Goal: Contribute content: Contribute content

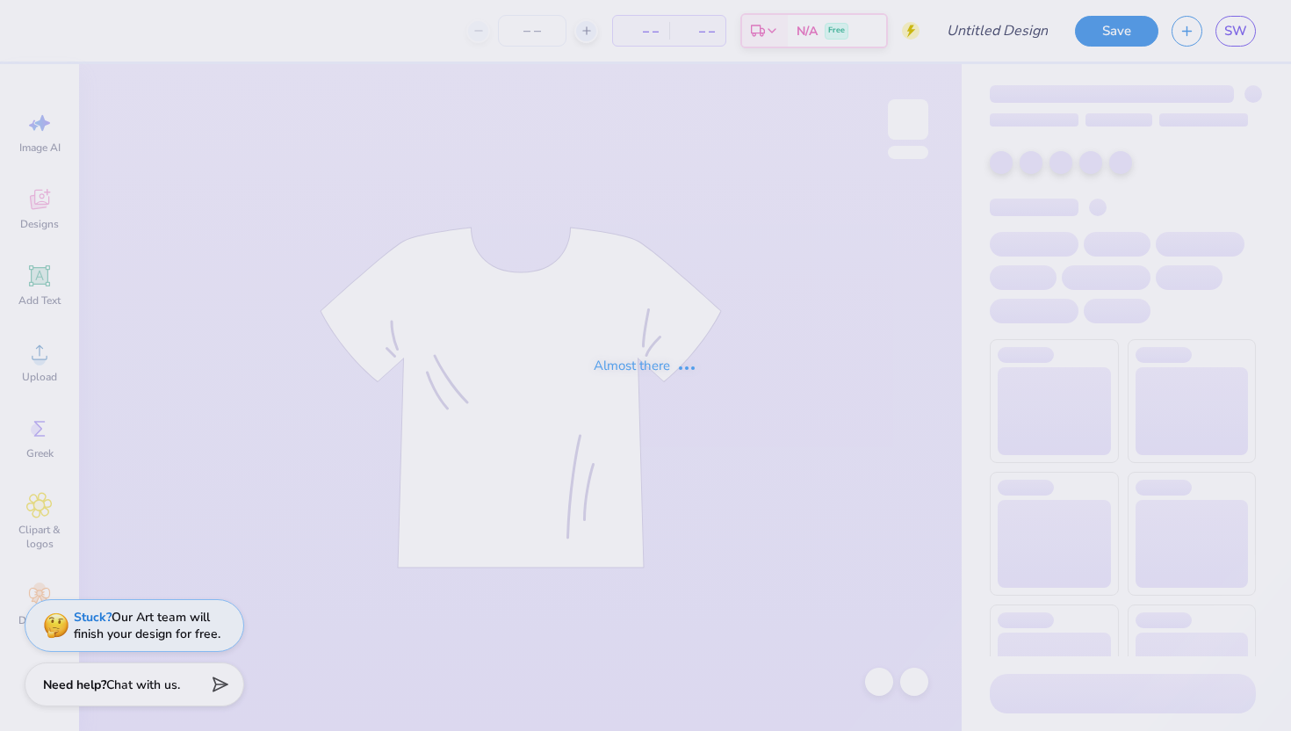
type input "fall fest"
type input "12"
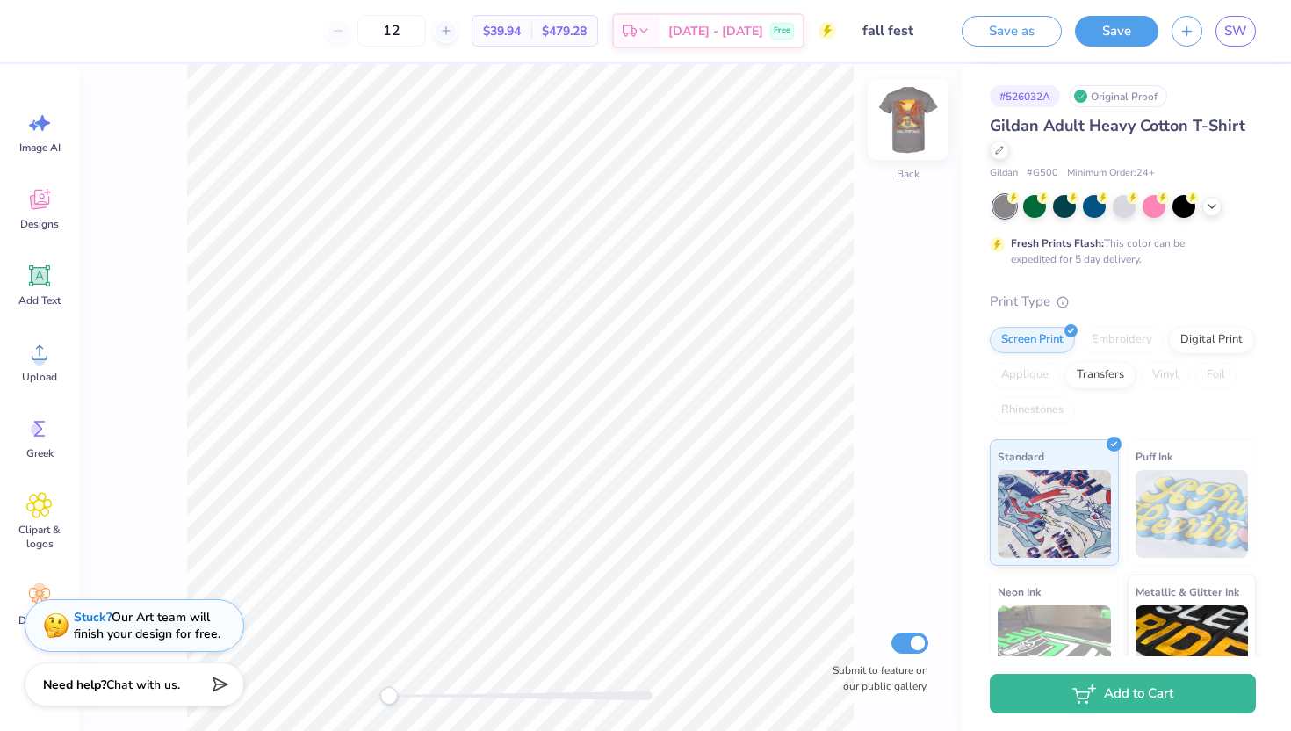
click at [917, 116] on img at bounding box center [908, 119] width 70 height 70
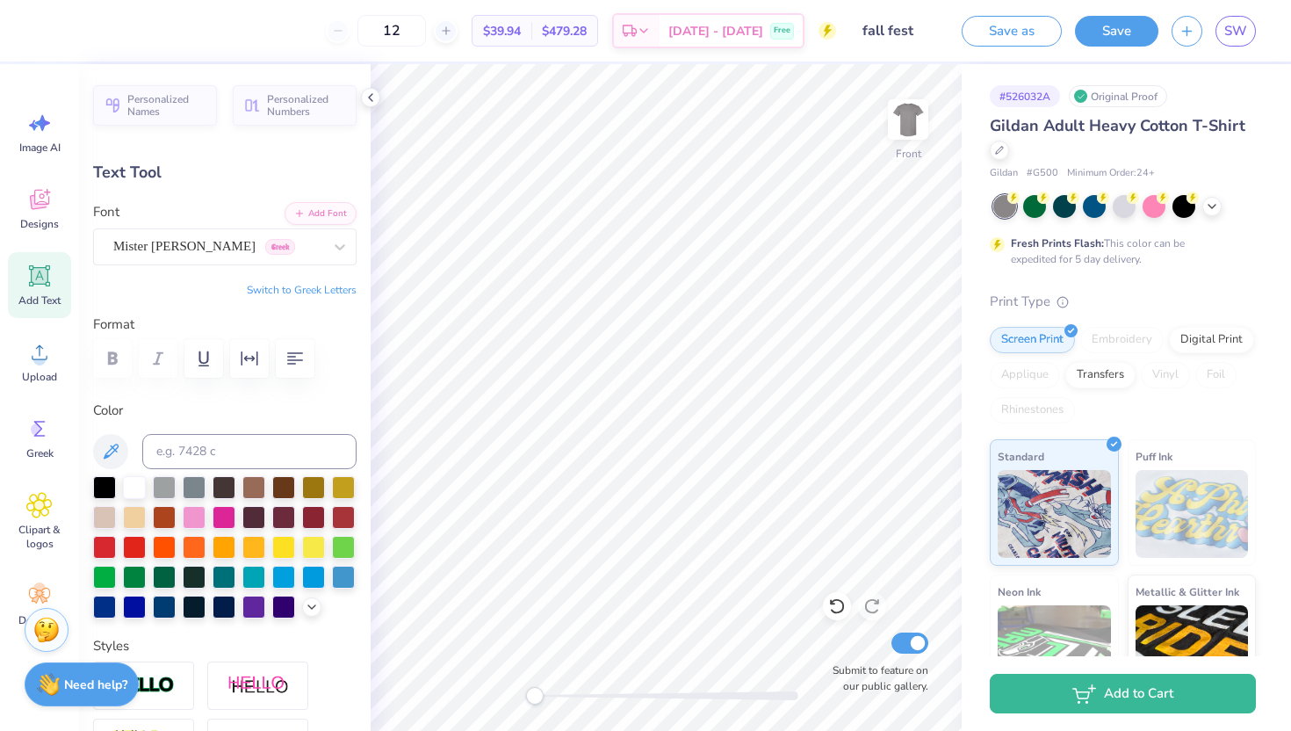
type input "7.59"
type input "1.02"
type input "19.15"
click at [305, 253] on div "Mister Brush Greek" at bounding box center [218, 246] width 213 height 27
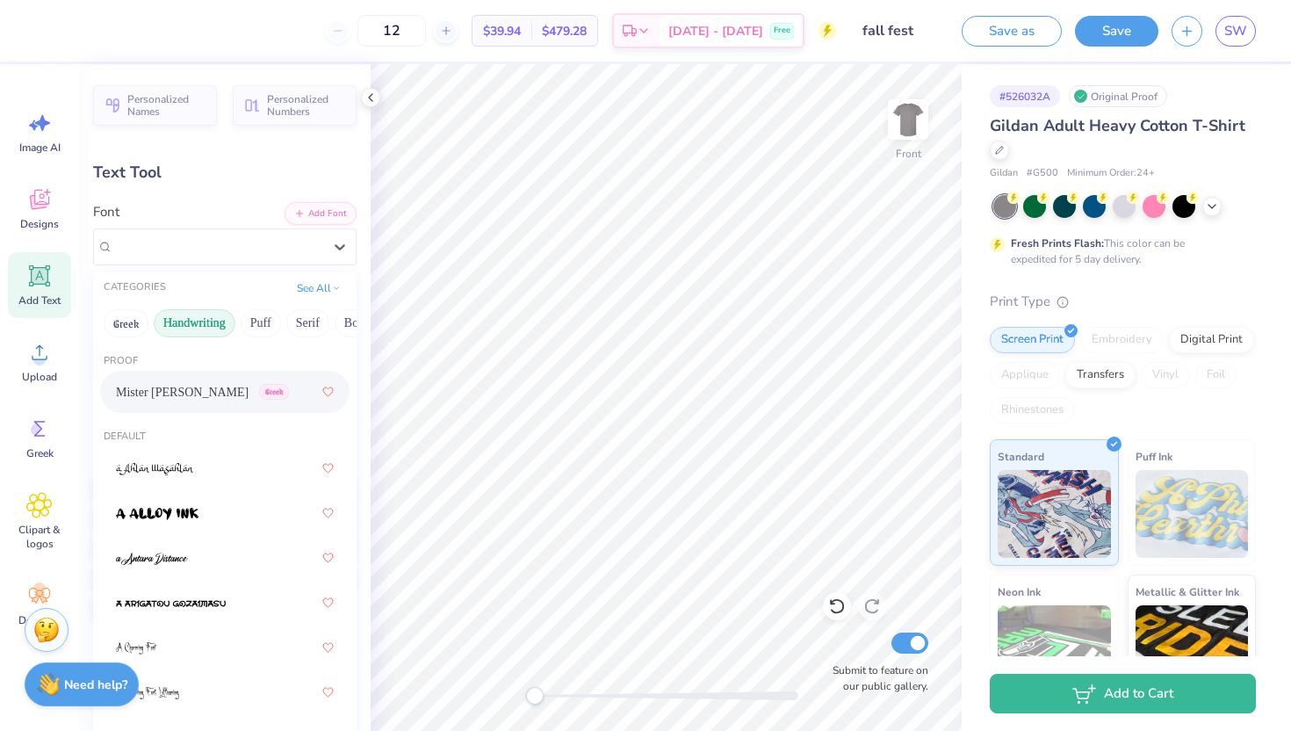
click at [195, 320] on button "Handwriting" at bounding box center [195, 323] width 82 height 28
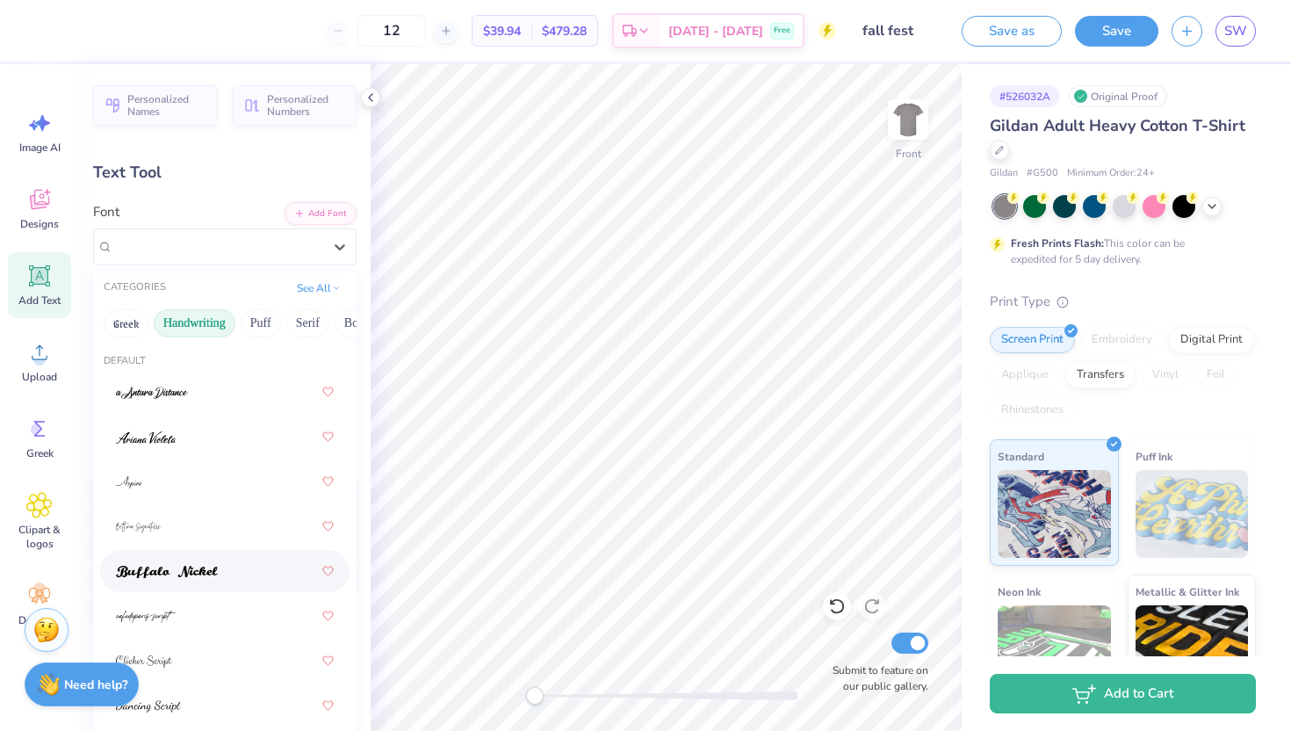
click at [148, 565] on span at bounding box center [167, 571] width 102 height 18
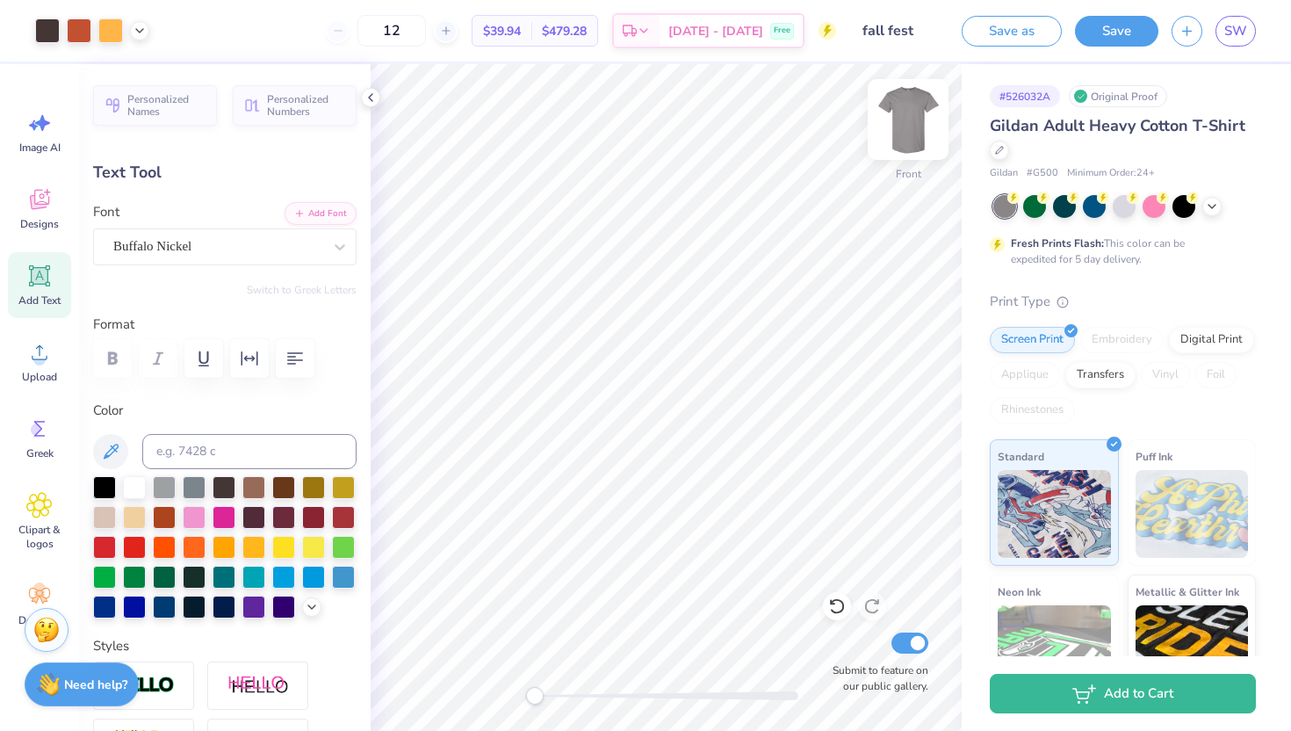
type input "7.52"
type input "0.89"
type input "19.13"
click at [328, 247] on div at bounding box center [340, 247] width 32 height 32
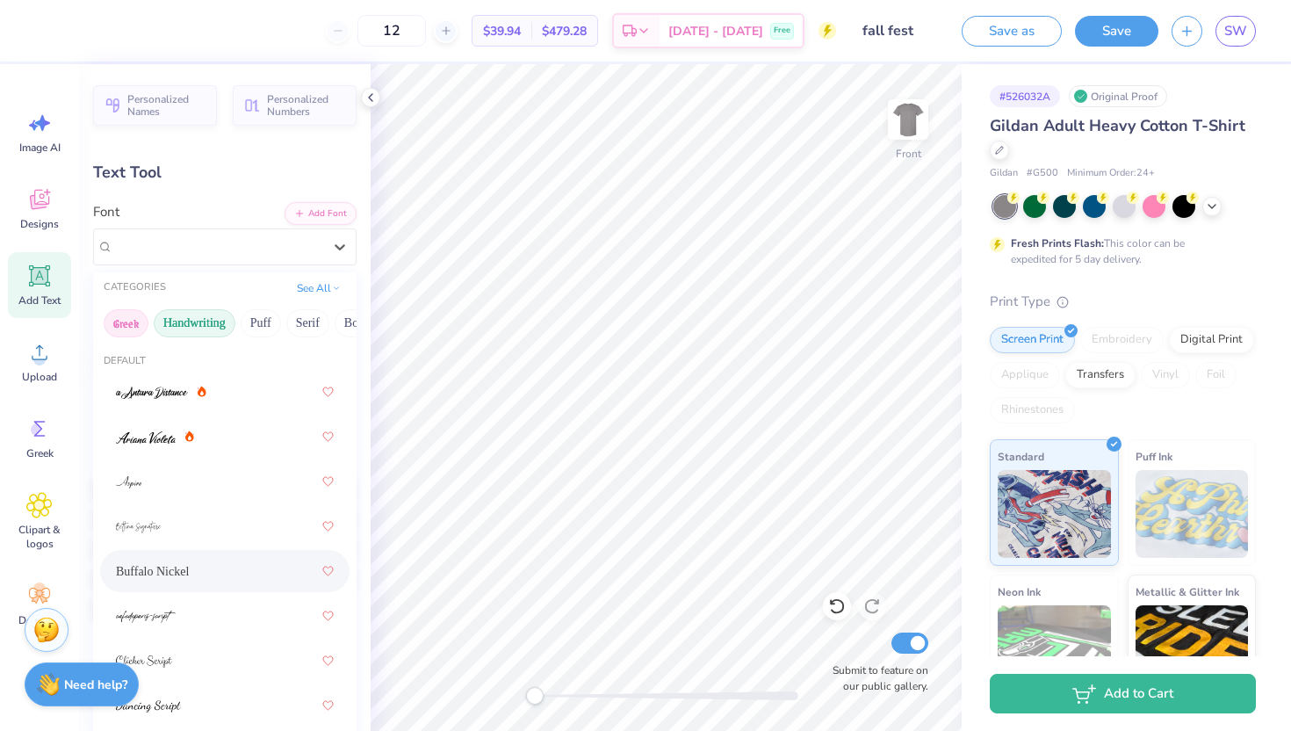
click at [126, 326] on button "Greek" at bounding box center [126, 323] width 45 height 28
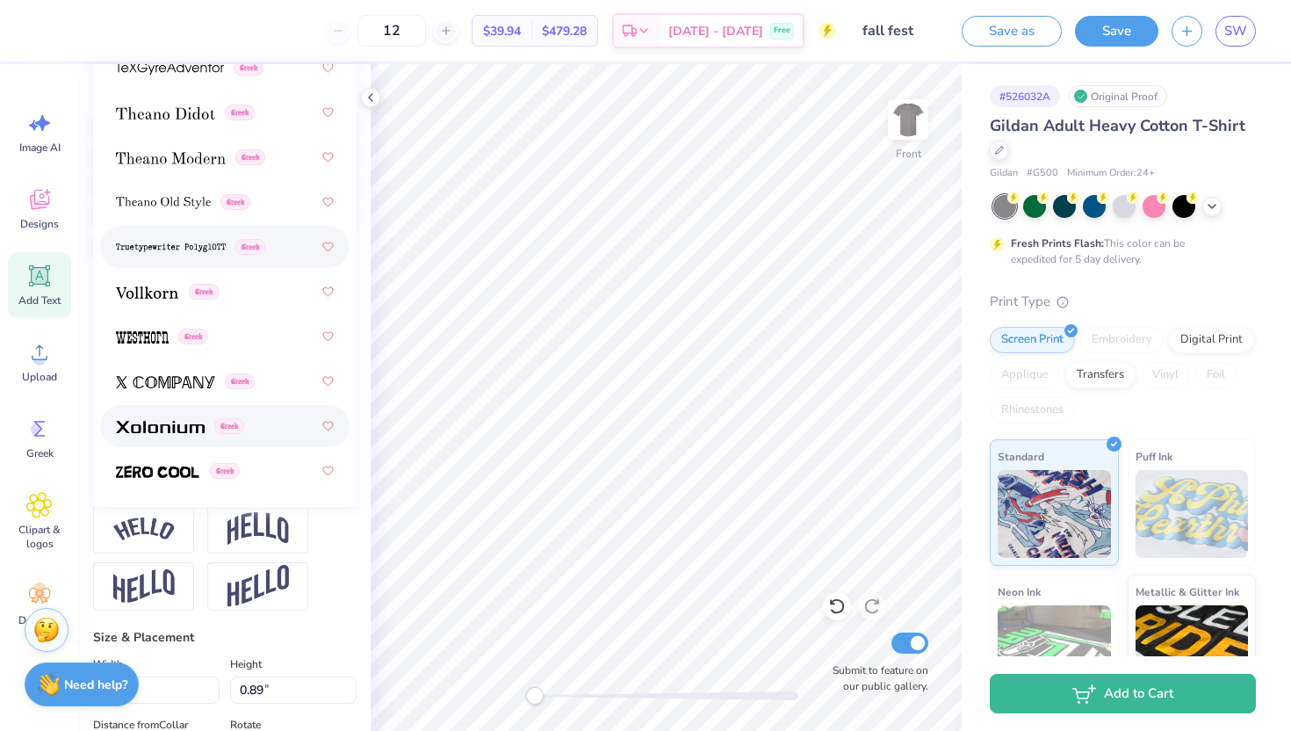
scroll to position [361, 0]
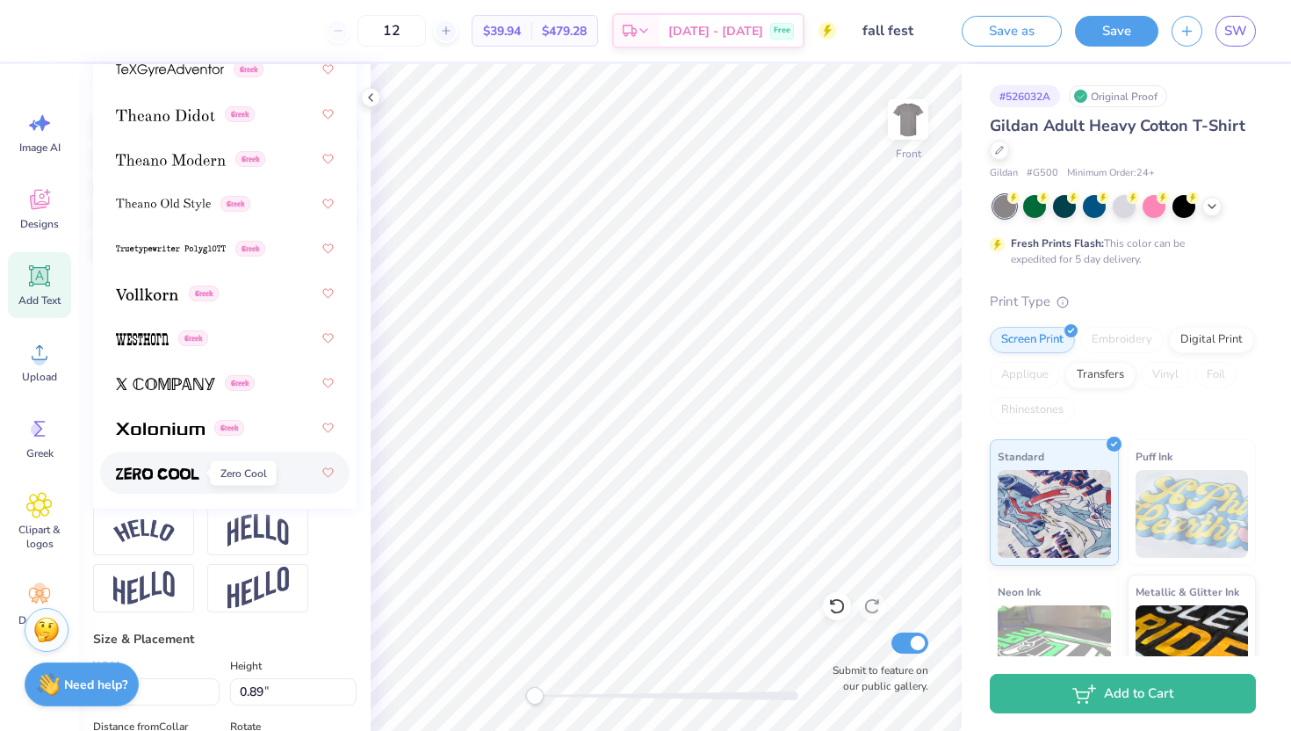
click at [176, 480] on span at bounding box center [157, 473] width 83 height 18
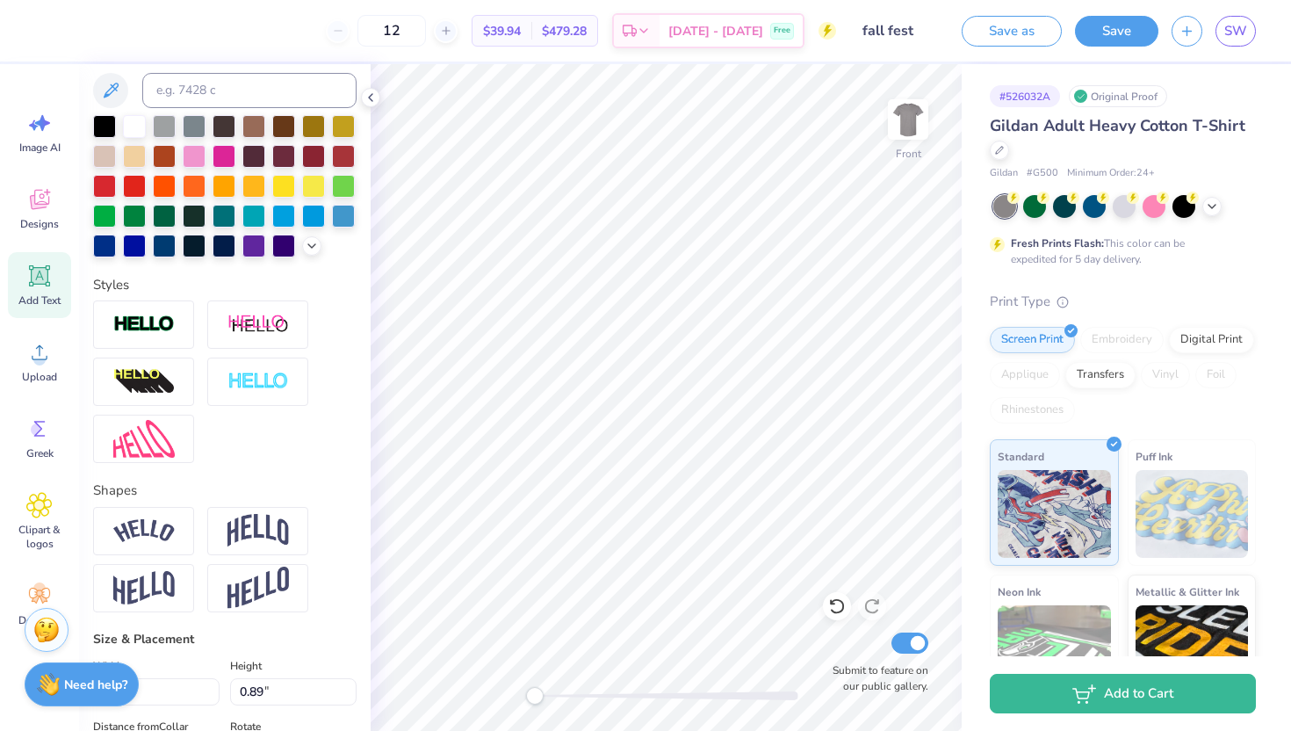
scroll to position [0, 4]
click at [908, 132] on img at bounding box center [908, 119] width 70 height 70
click at [1108, 24] on button "Save" at bounding box center [1116, 28] width 83 height 31
click at [366, 102] on icon at bounding box center [371, 97] width 14 height 14
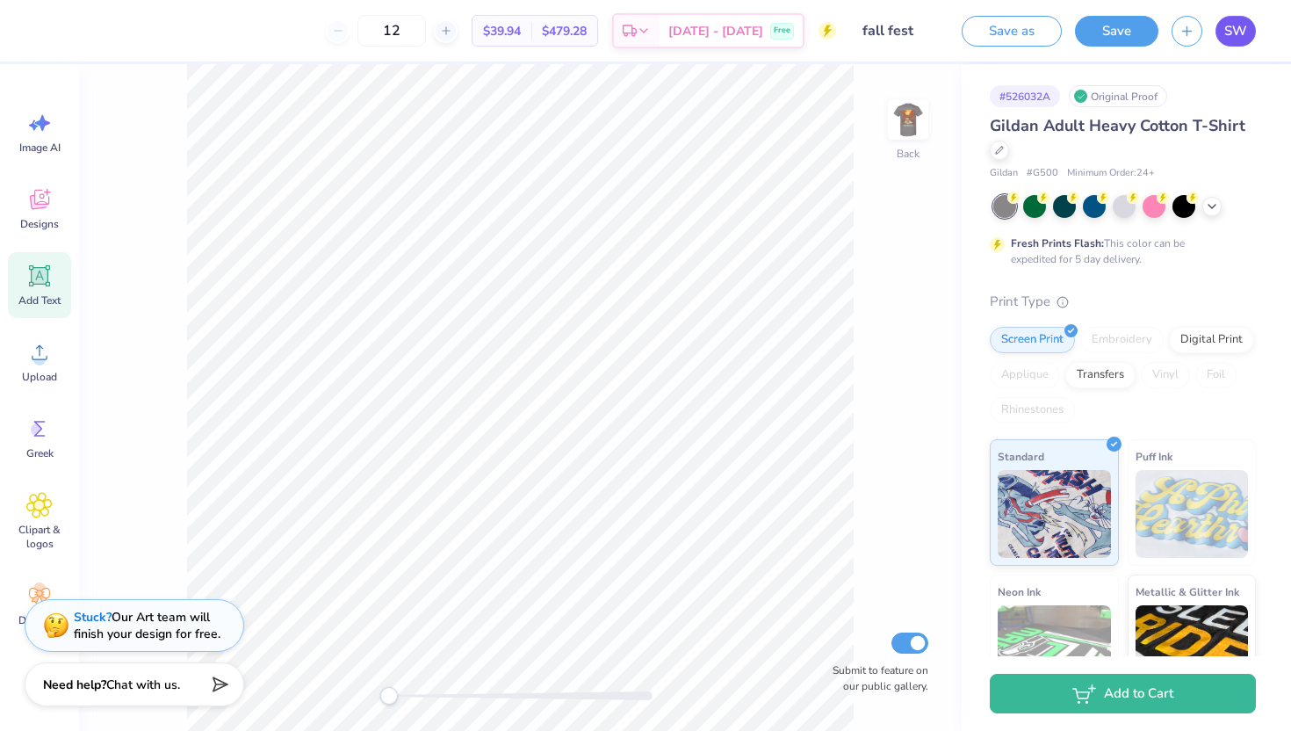
click at [1241, 35] on span "SW" at bounding box center [1235, 31] width 23 height 20
